Goal: Find specific page/section: Find specific page/section

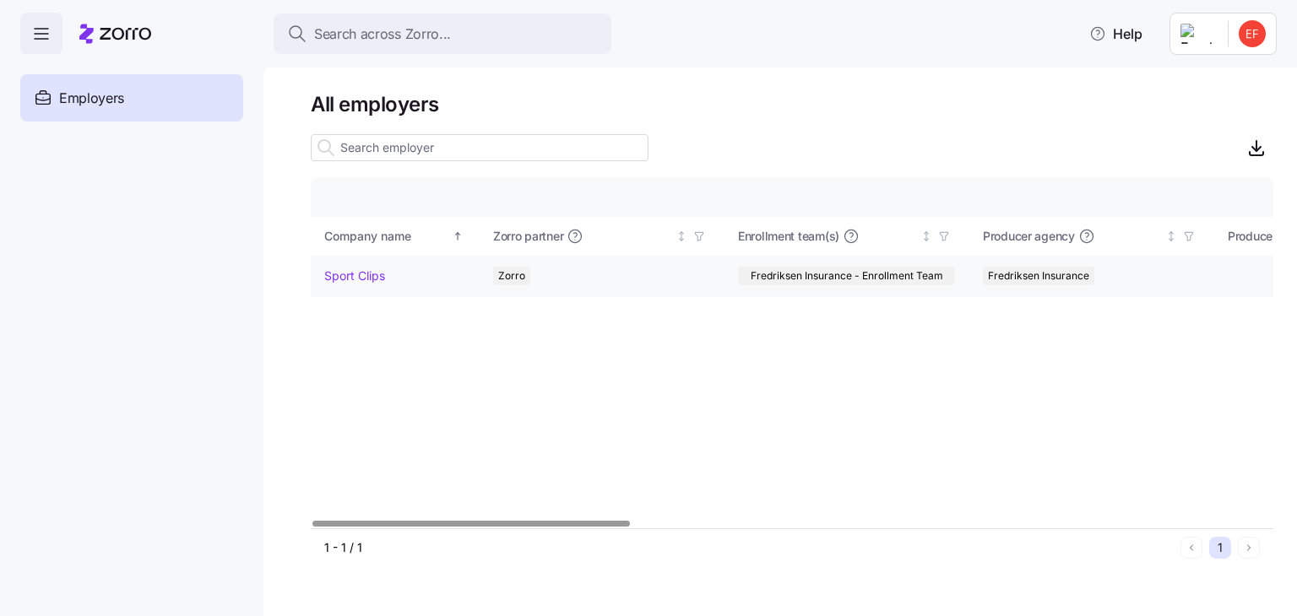
click at [352, 279] on link "Sport Clips" at bounding box center [354, 276] width 61 height 17
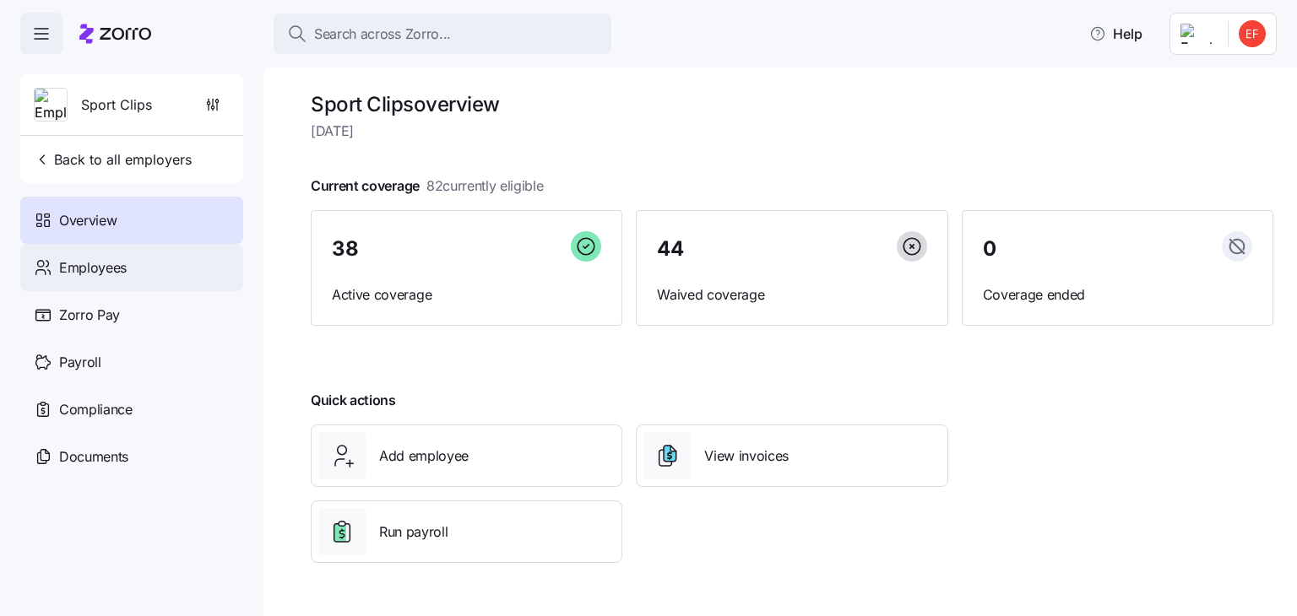
click at [91, 266] on span "Employees" at bounding box center [93, 267] width 68 height 21
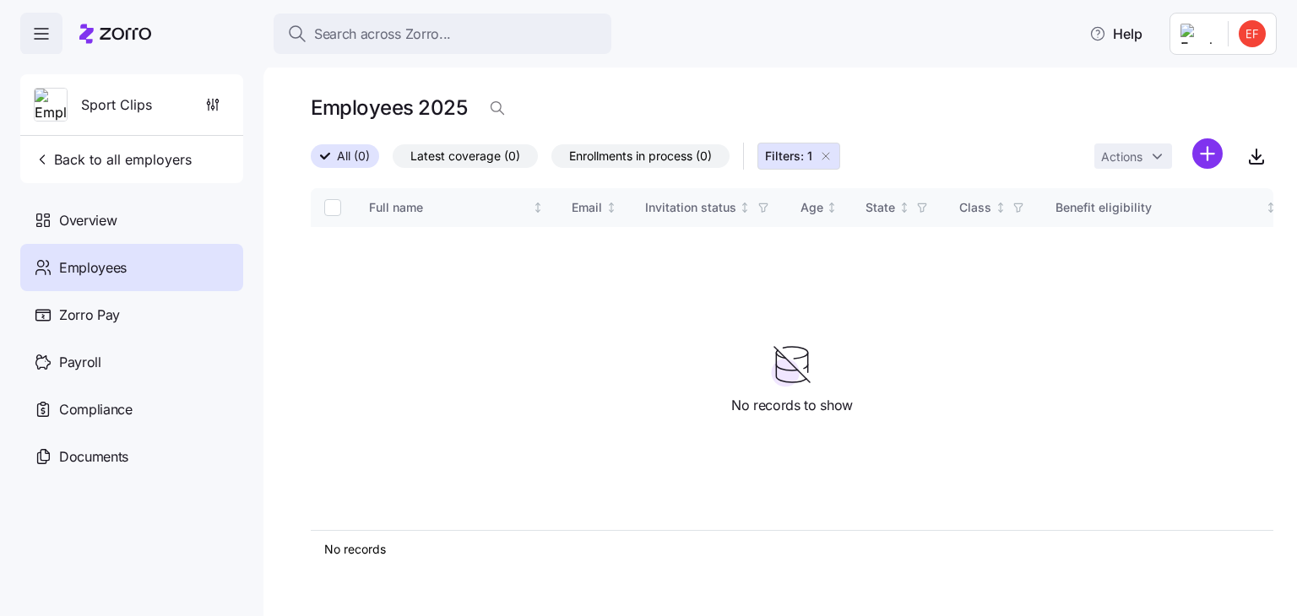
click at [149, 274] on div "Employees" at bounding box center [131, 267] width 223 height 47
click at [100, 253] on div "Employees" at bounding box center [131, 267] width 223 height 47
click at [85, 219] on span "Overview" at bounding box center [87, 220] width 57 height 21
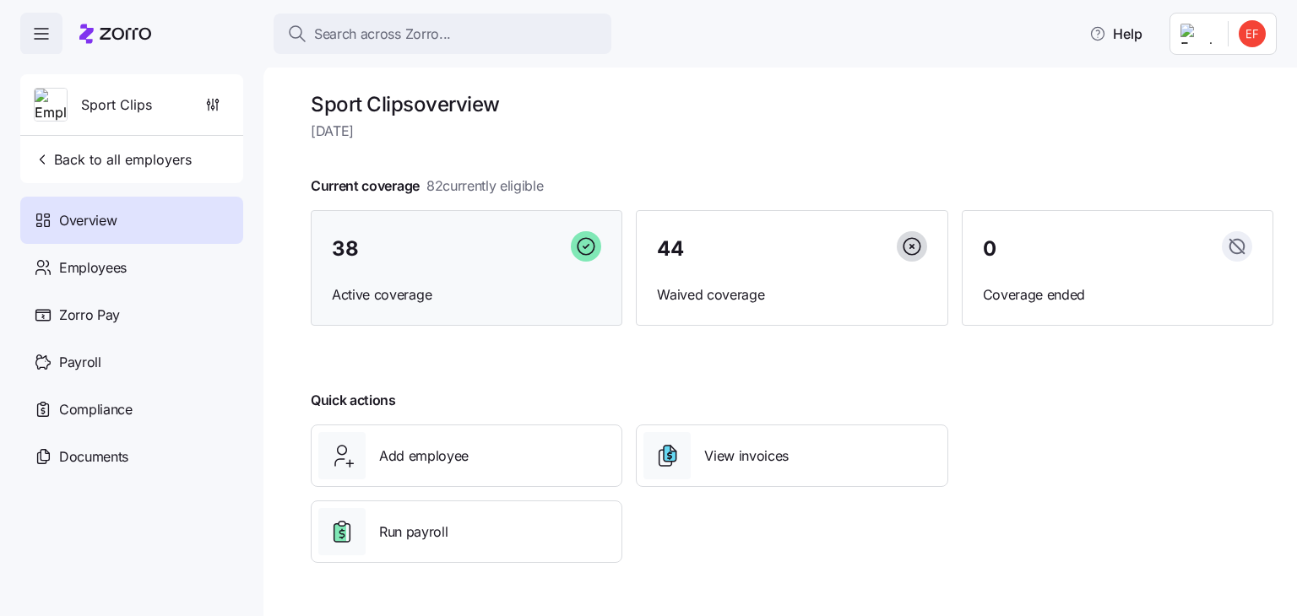
click at [481, 274] on div "38 Active coverage" at bounding box center [467, 268] width 312 height 116
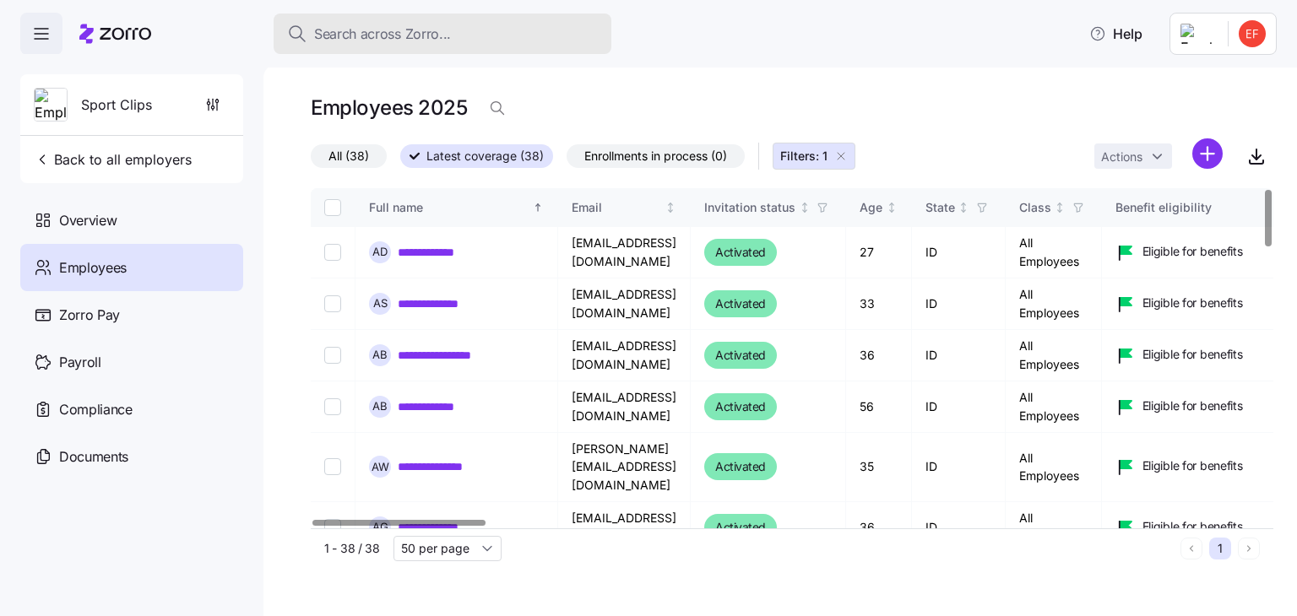
click at [371, 34] on span "Search across Zorro..." at bounding box center [382, 34] width 137 height 21
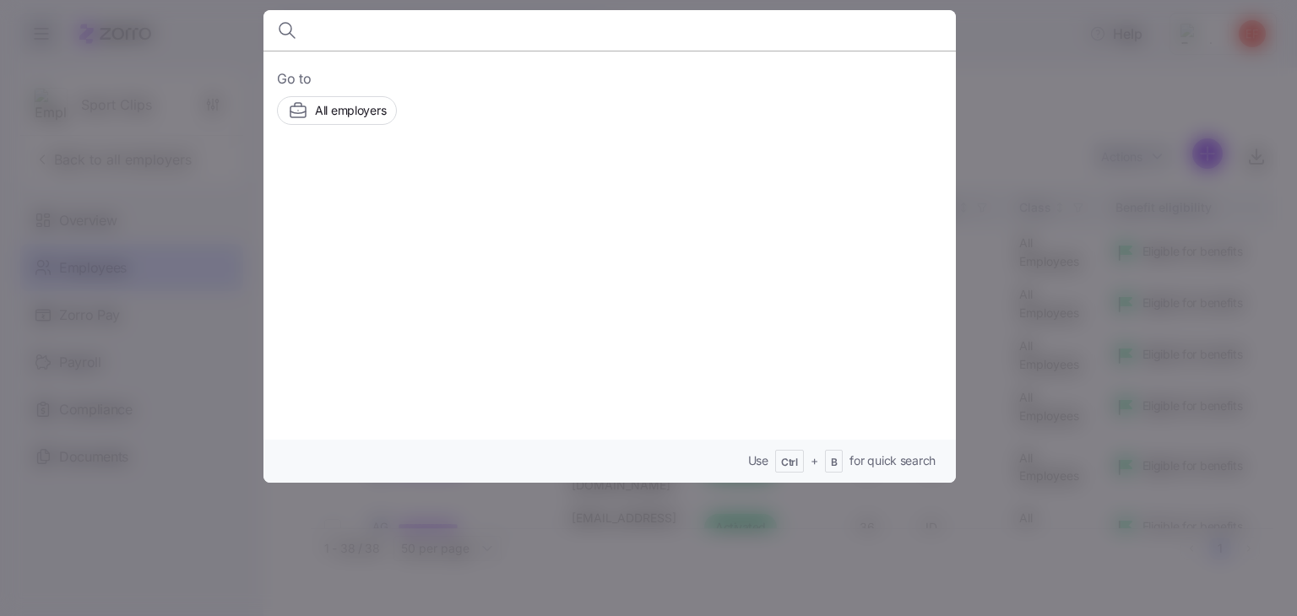
click at [403, 40] on input at bounding box center [527, 30] width 432 height 41
type input "[PERSON_NAME]"
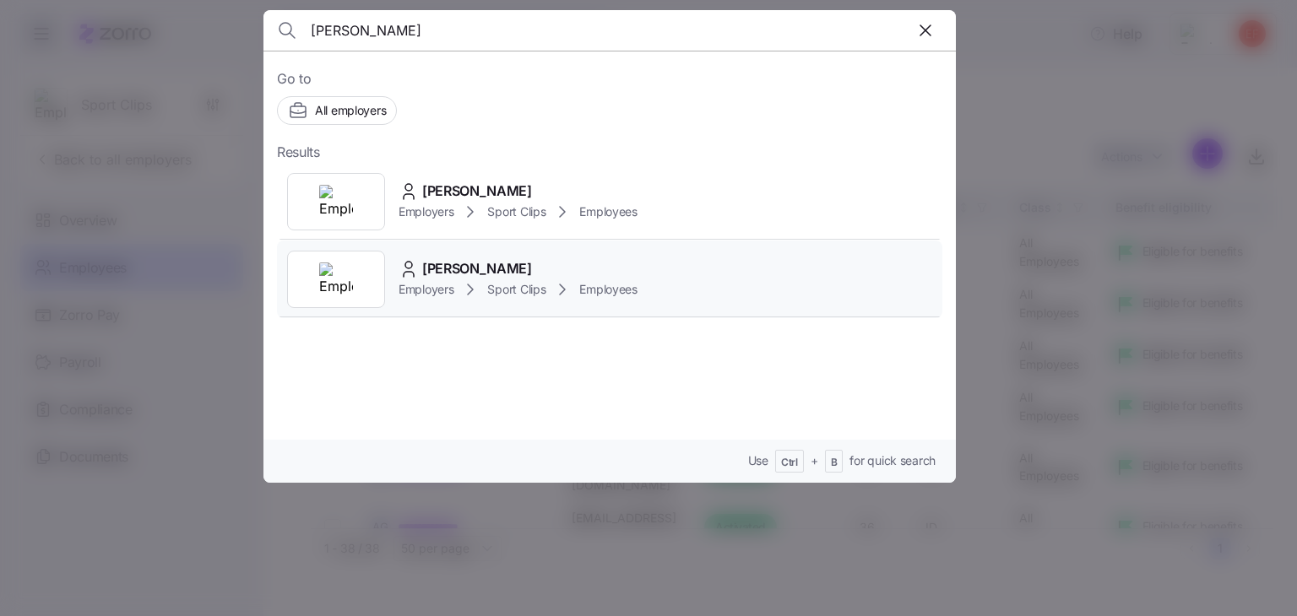
click at [467, 265] on span "[PERSON_NAME]" at bounding box center [477, 268] width 110 height 21
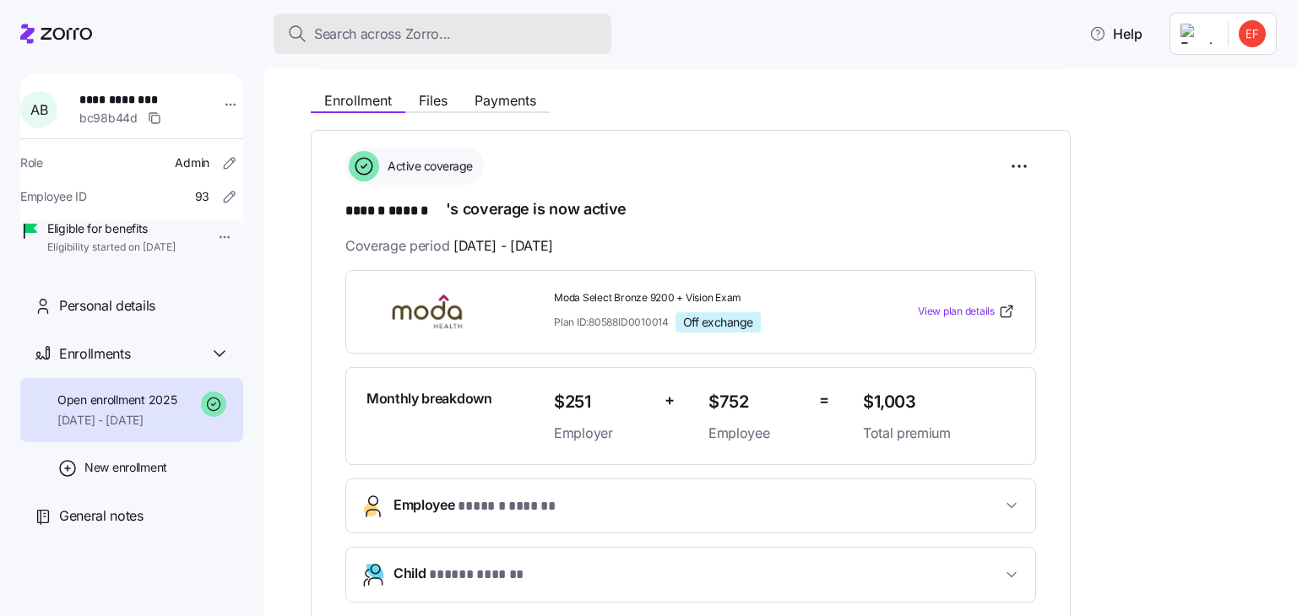
scroll to position [169, 0]
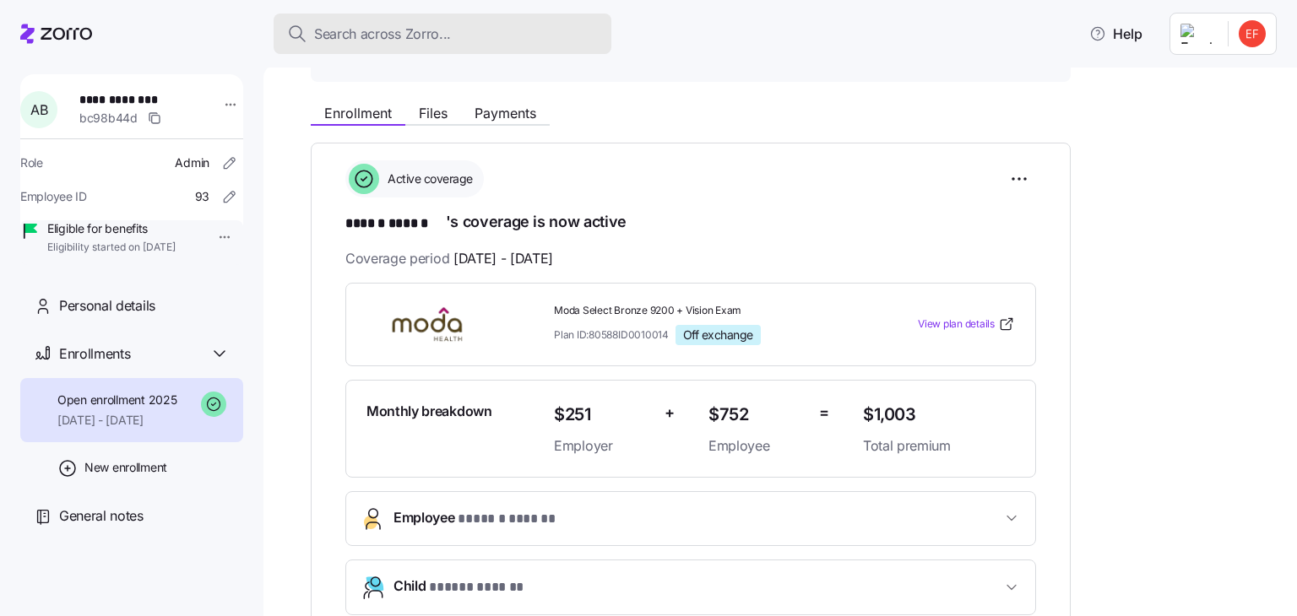
click at [473, 25] on div "Search across Zorro..." at bounding box center [442, 34] width 311 height 21
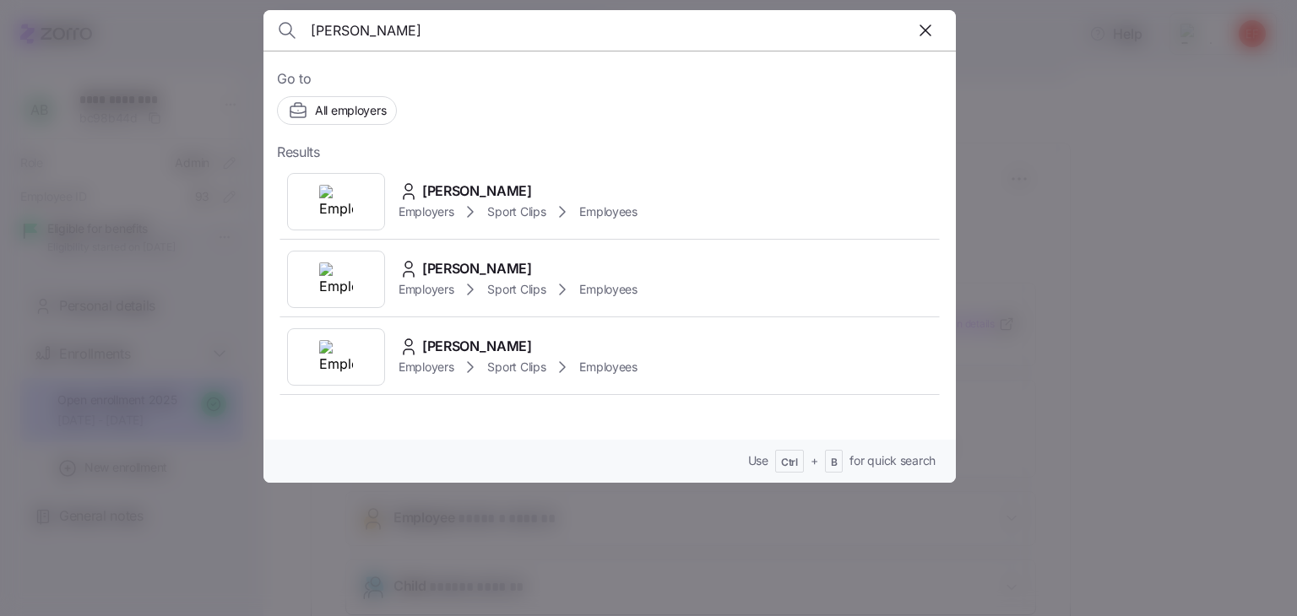
type input "[PERSON_NAME]"
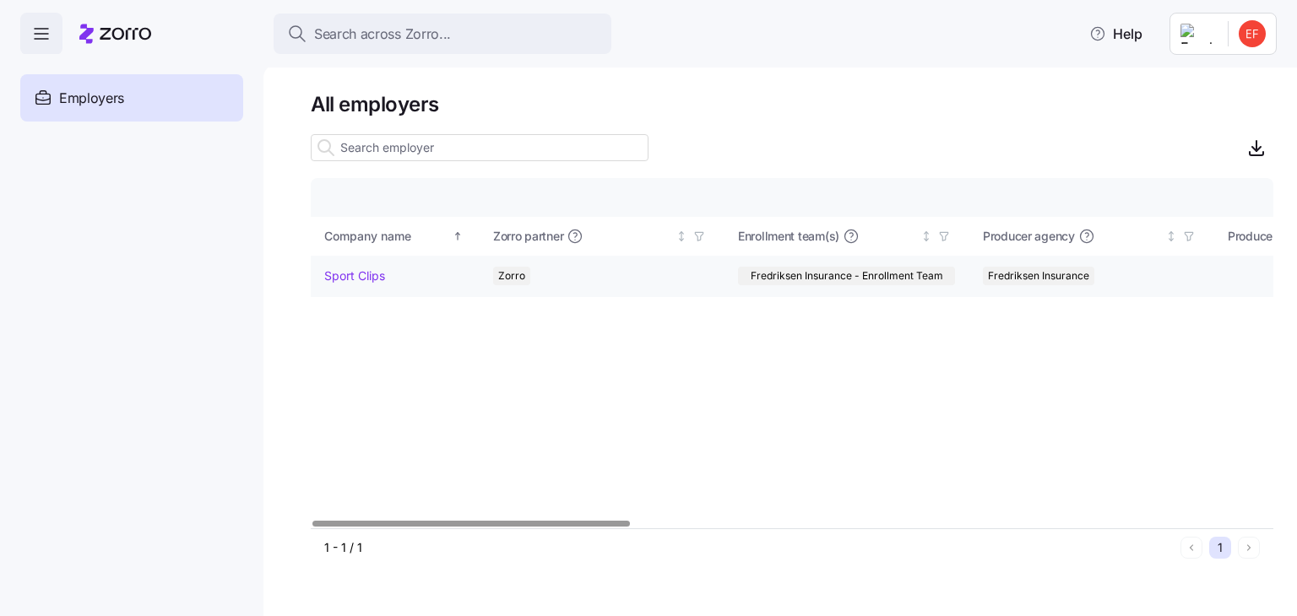
click at [346, 284] on link "Sport Clips" at bounding box center [354, 276] width 61 height 17
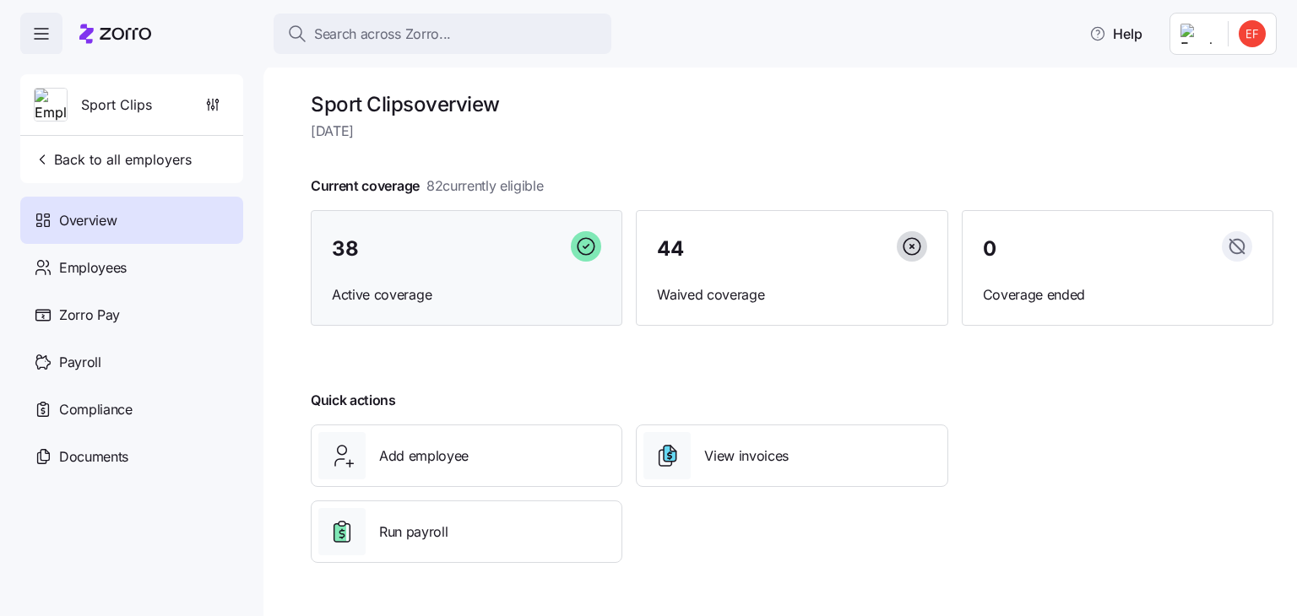
click at [477, 286] on span "Active coverage" at bounding box center [466, 294] width 269 height 21
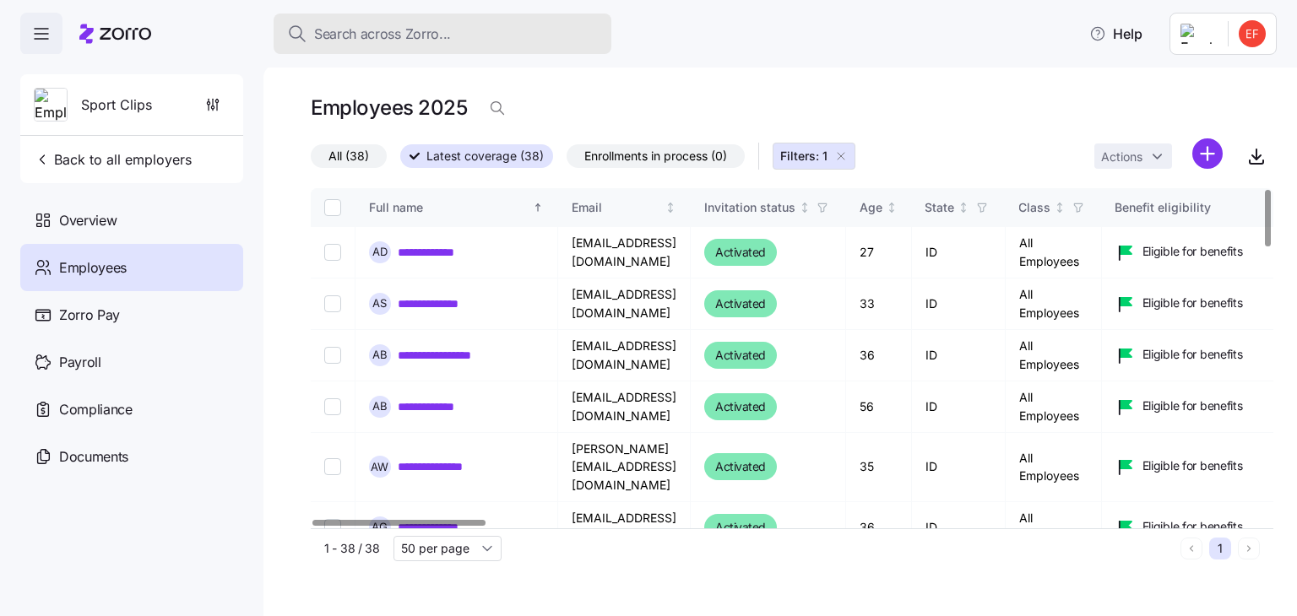
click at [382, 30] on span "Search across Zorro..." at bounding box center [382, 34] width 137 height 21
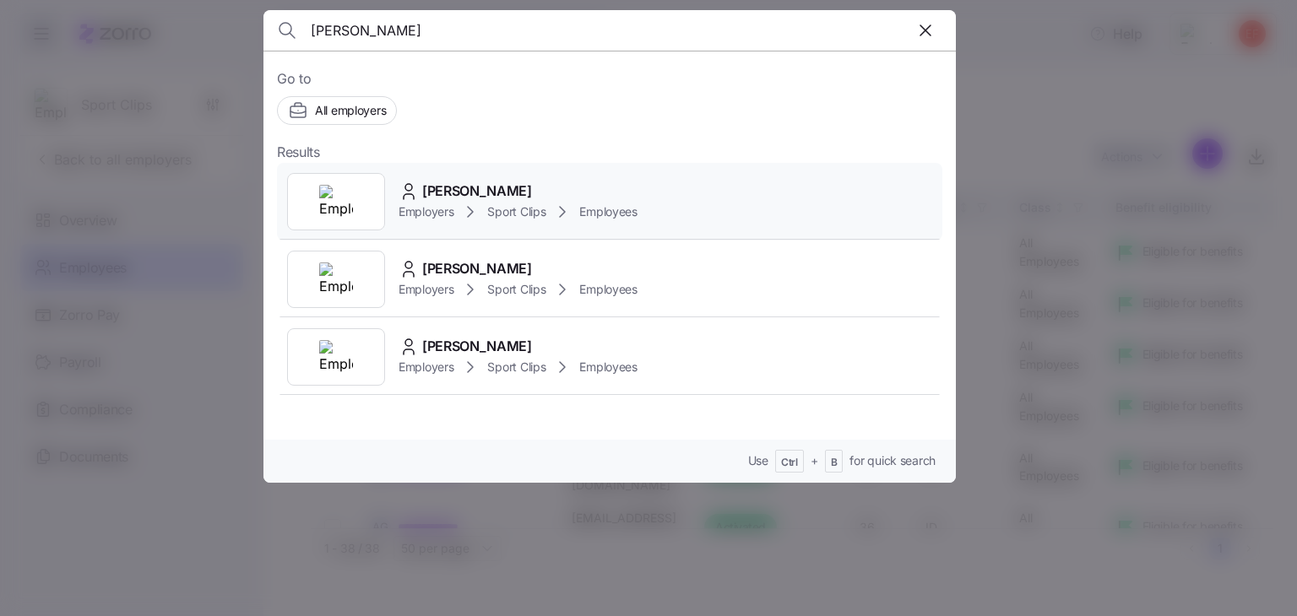
type input "[PERSON_NAME]"
click at [482, 198] on span "[PERSON_NAME]" at bounding box center [477, 191] width 110 height 21
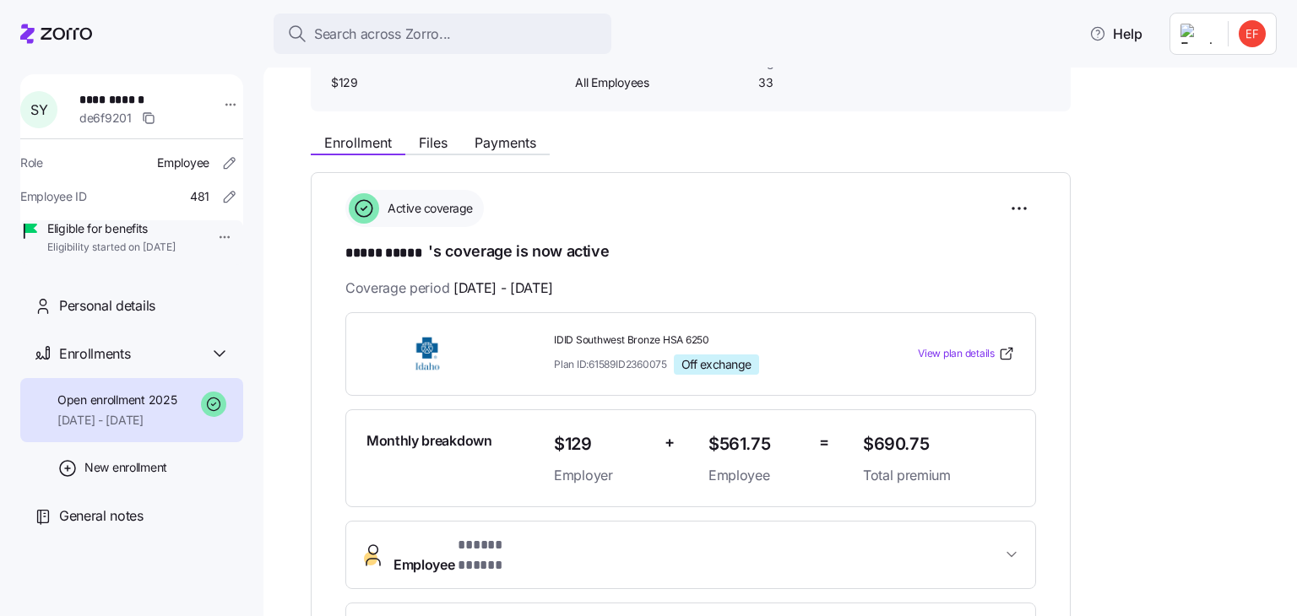
scroll to position [169, 0]
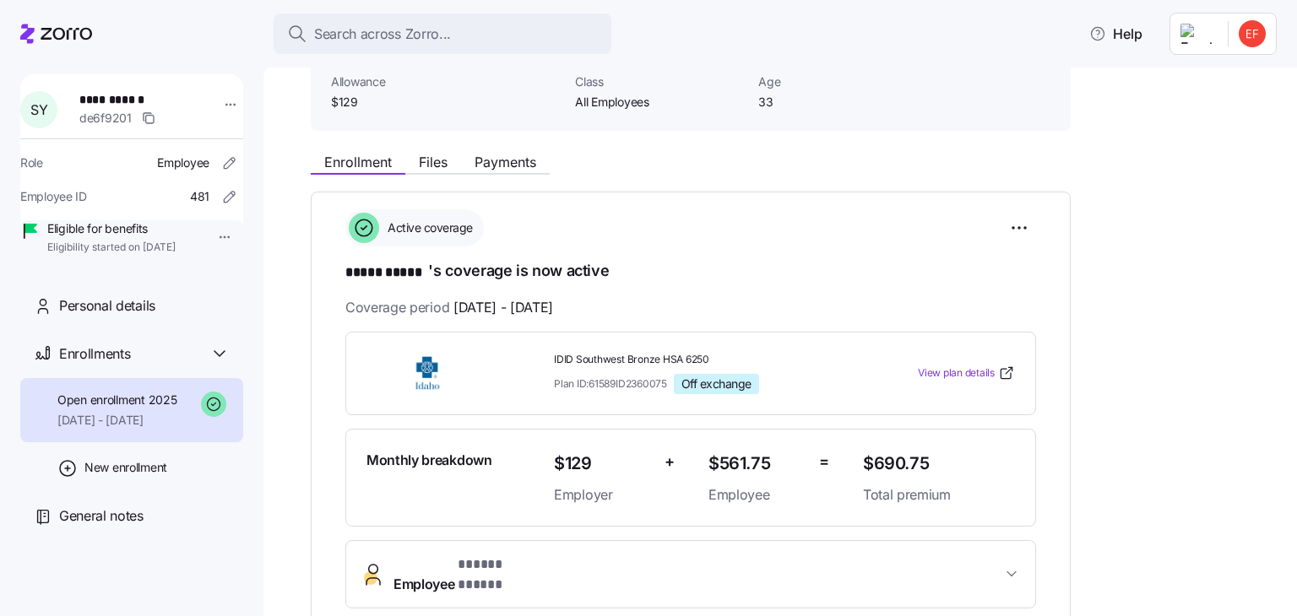
scroll to position [112, 0]
